Goal: Information Seeking & Learning: Learn about a topic

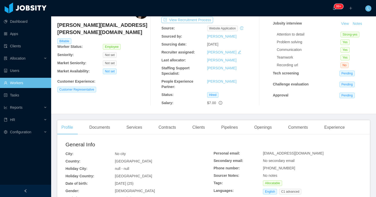
scroll to position [132, 0]
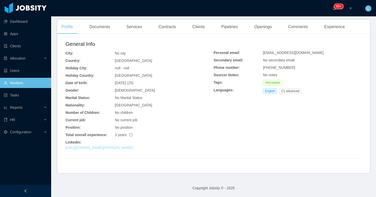
click at [133, 149] on link "[URL][DOMAIN_NAME][PERSON_NAME]" at bounding box center [98, 147] width 67 height 4
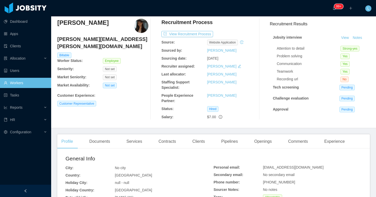
scroll to position [0, 0]
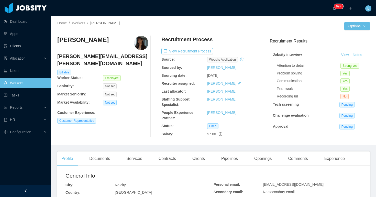
click at [354, 54] on button "Notes" at bounding box center [357, 55] width 14 height 6
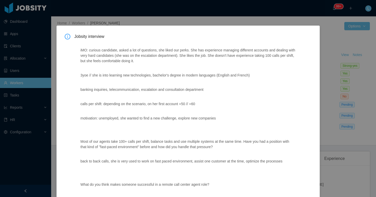
drag, startPoint x: 208, startPoint y: 158, endPoint x: 78, endPoint y: 51, distance: 169.0
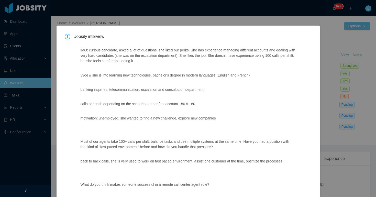
copy div "lOR: ipsumdo sitametco, adipi e sed do eiusmodte, inc utlab etd magna. Ali eni …"
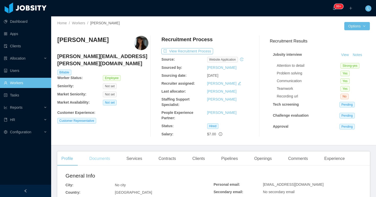
click at [101, 161] on div "Documents" at bounding box center [99, 158] width 29 height 14
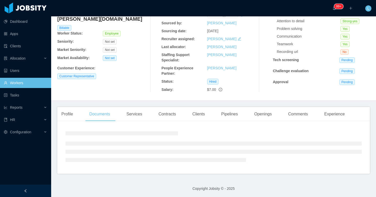
scroll to position [45, 0]
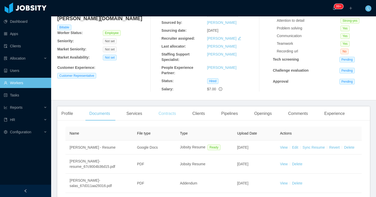
click at [179, 116] on div "Contracts" at bounding box center [167, 113] width 26 height 14
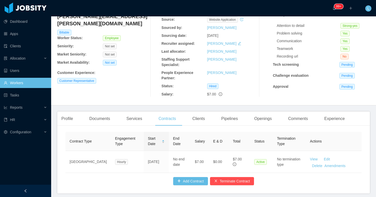
scroll to position [33, 0]
